Goal: Task Accomplishment & Management: Manage account settings

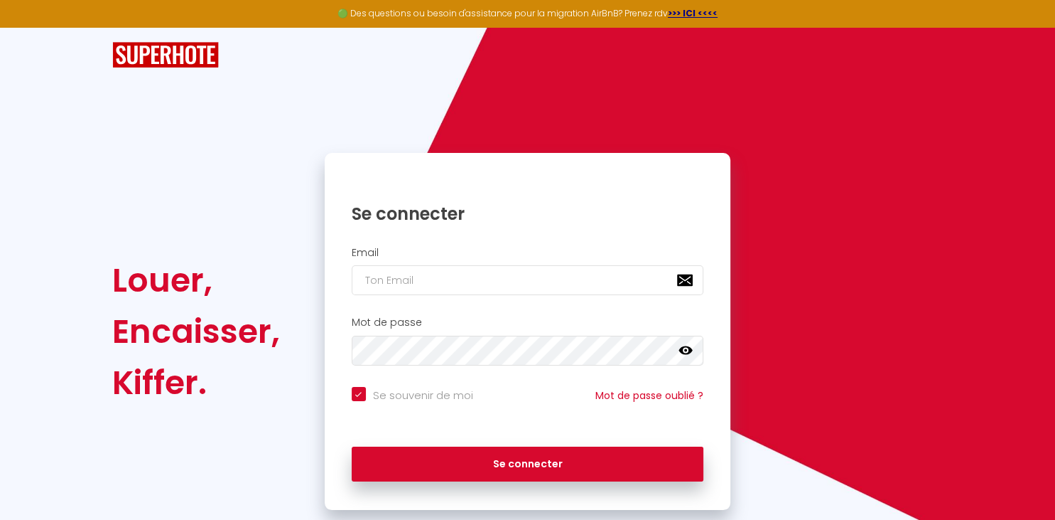
type input "[EMAIL_ADDRESS][DOMAIN_NAME]"
checkbox input "true"
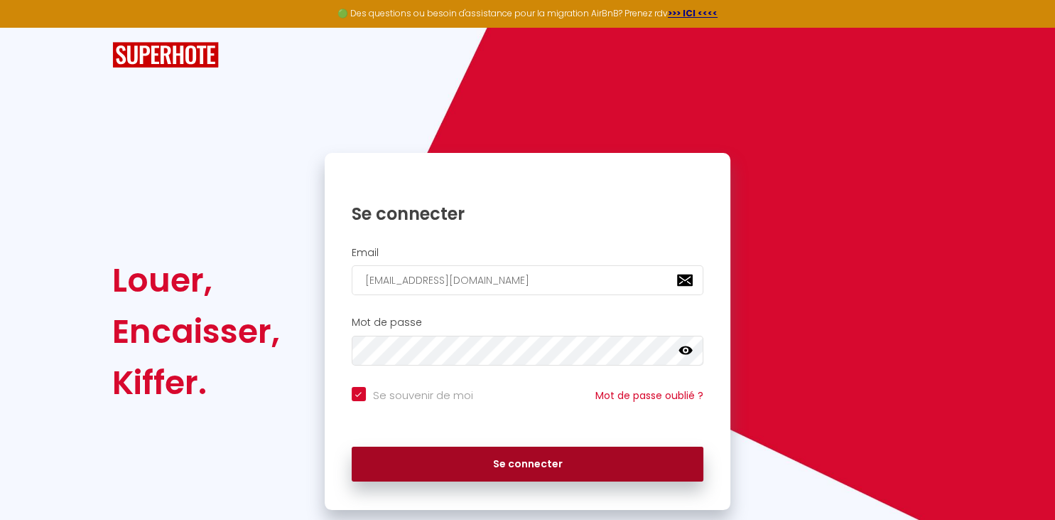
type input "[EMAIL_ADDRESS][DOMAIN_NAME]"
click at [610, 463] on button "Se connecter" at bounding box center [528, 464] width 353 height 36
checkbox input "true"
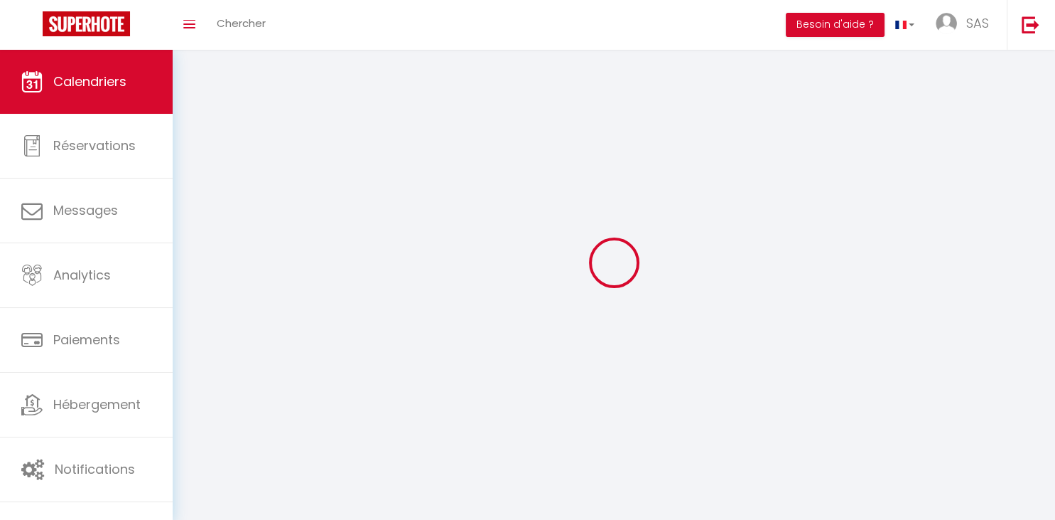
select select
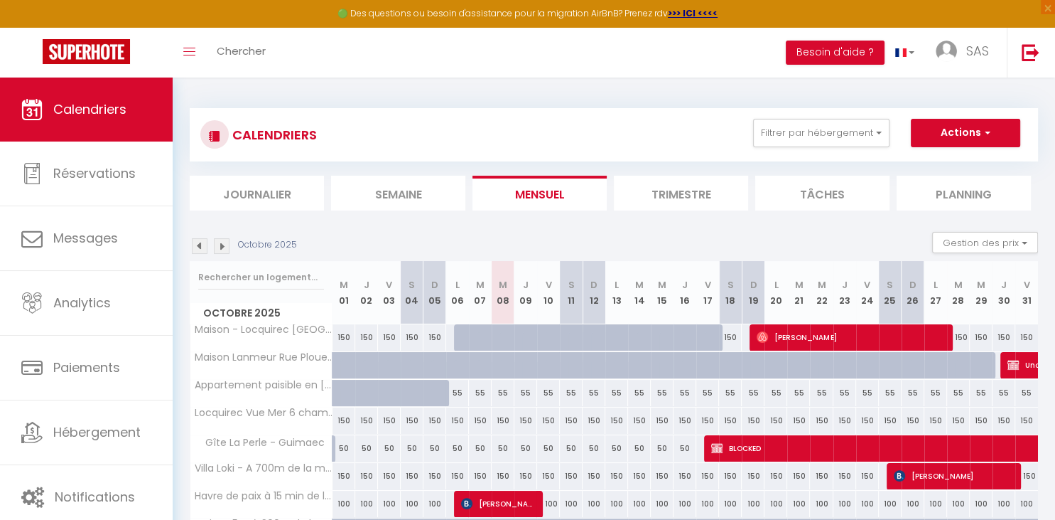
click at [709, 393] on div "55" at bounding box center [707, 393] width 23 height 26
type input "55"
select select "1"
type input "Ven 17 Octobre 2025"
type input "[DATE]"
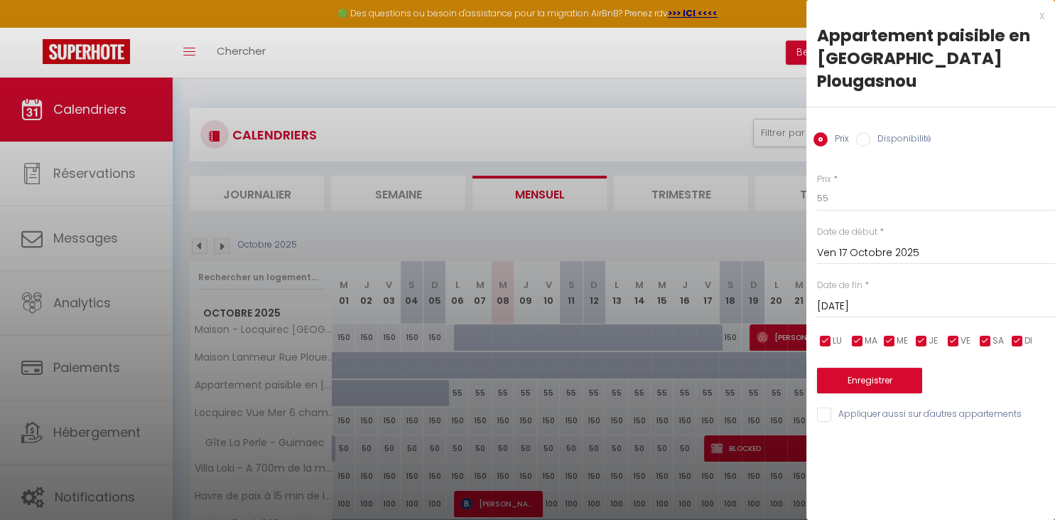
click at [883, 145] on label "Disponibilité" at bounding box center [901, 140] width 61 height 16
click at [871, 145] on input "Disponibilité" at bounding box center [863, 139] width 14 height 14
radio input "true"
radio input "false"
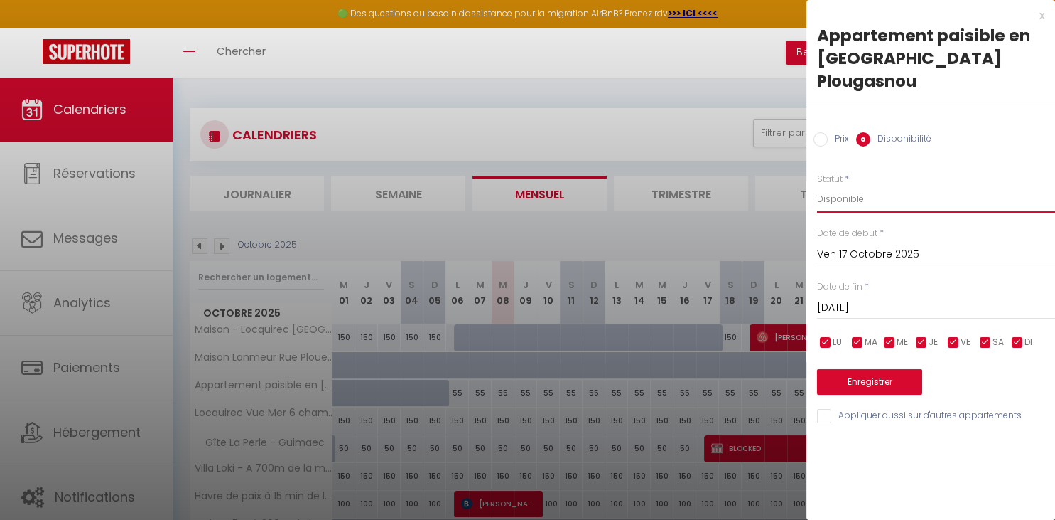
click at [817, 185] on select "Disponible Indisponible" at bounding box center [936, 198] width 238 height 27
click option "Disponible" at bounding box center [0, 0] width 0 height 0
click at [817, 185] on select "Disponible Indisponible" at bounding box center [936, 198] width 238 height 27
select select "0"
click option "Indisponible" at bounding box center [0, 0] width 0 height 0
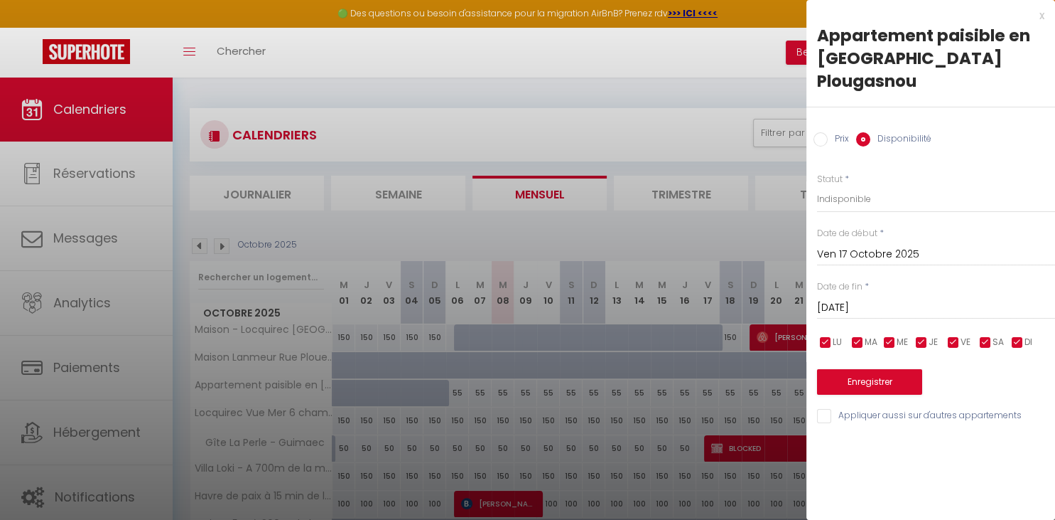
click at [851, 304] on div "[DATE] < [DATE] > Dim Lun Mar Mer Jeu Ven Sam 1 2 3 4 5 6 7 8 9 10 11 12 13 14 …" at bounding box center [936, 307] width 238 height 26
click at [851, 304] on input "[DATE]" at bounding box center [936, 307] width 238 height 18
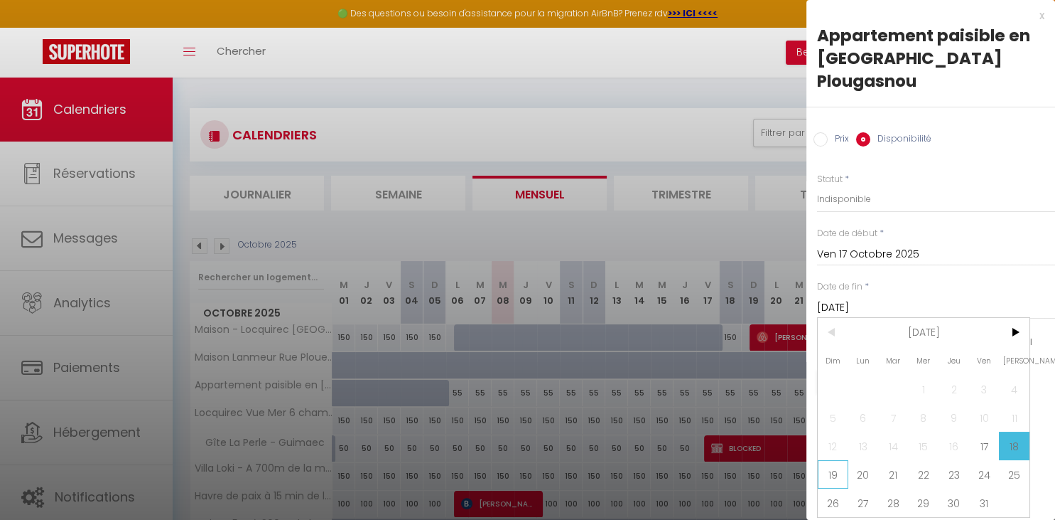
click at [834, 482] on span "19" at bounding box center [833, 474] width 31 height 28
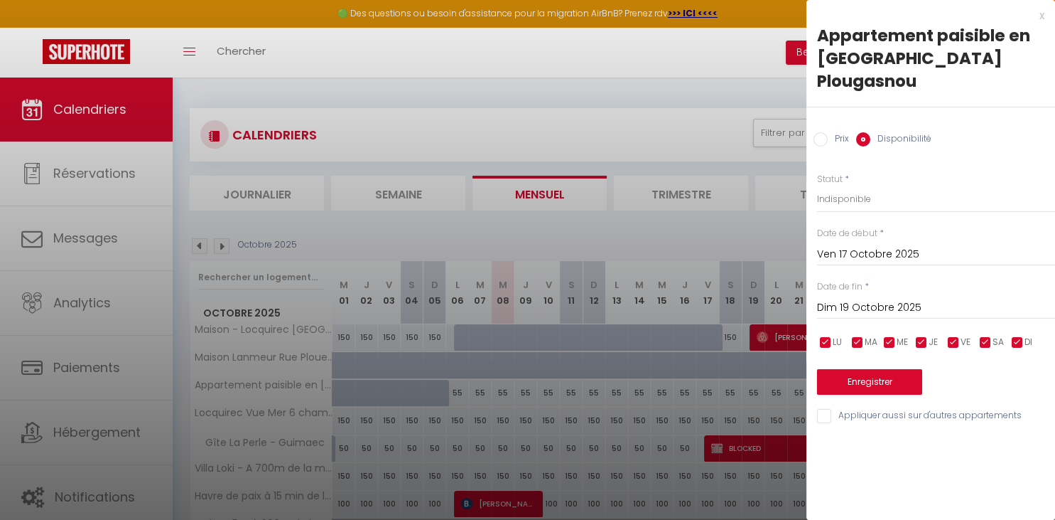
click at [933, 308] on input "Dim 19 Octobre 2025" at bounding box center [936, 307] width 238 height 18
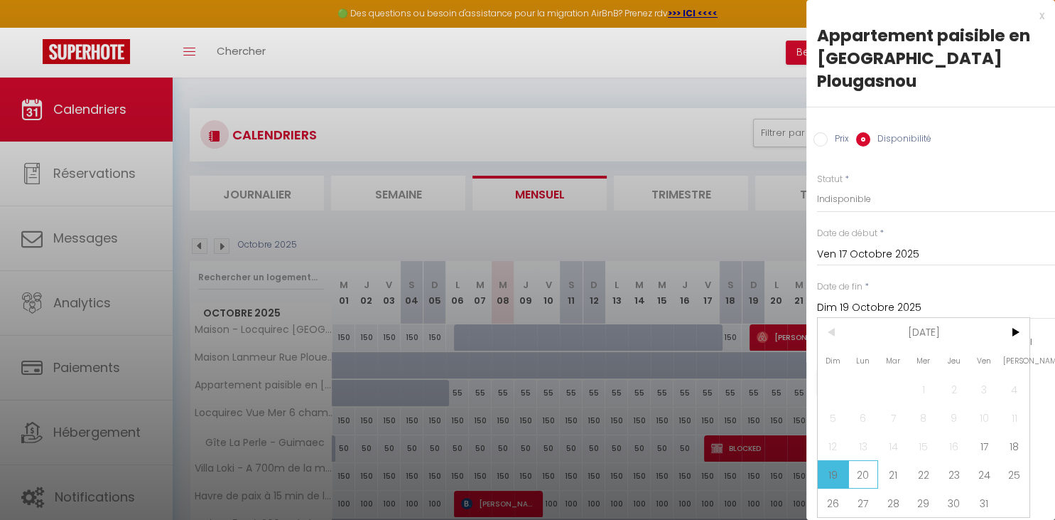
click at [860, 474] on span "20" at bounding box center [864, 474] width 31 height 28
type input "Lun 20 Octobre 2025"
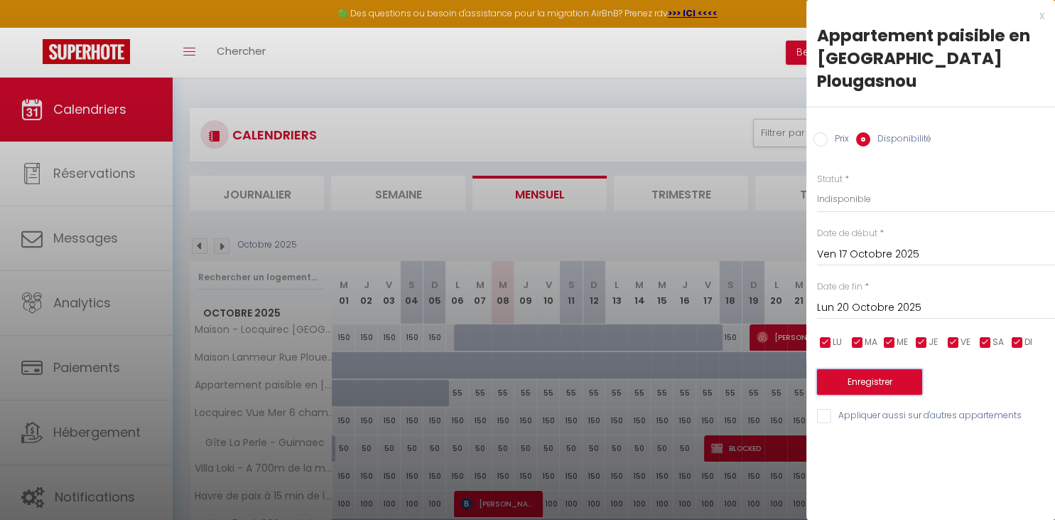
click at [895, 384] on button "Enregistrer" at bounding box center [869, 382] width 105 height 26
